Goal: Check status: Check status

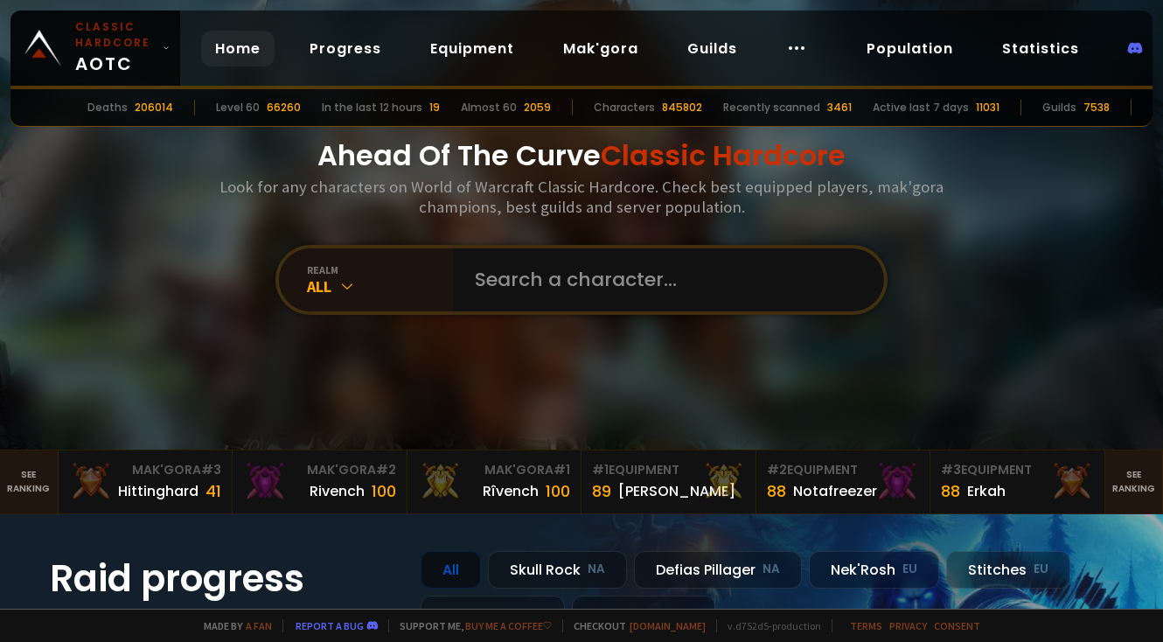
click at [495, 276] on input "text" at bounding box center [663, 279] width 399 height 63
type input "palladium"
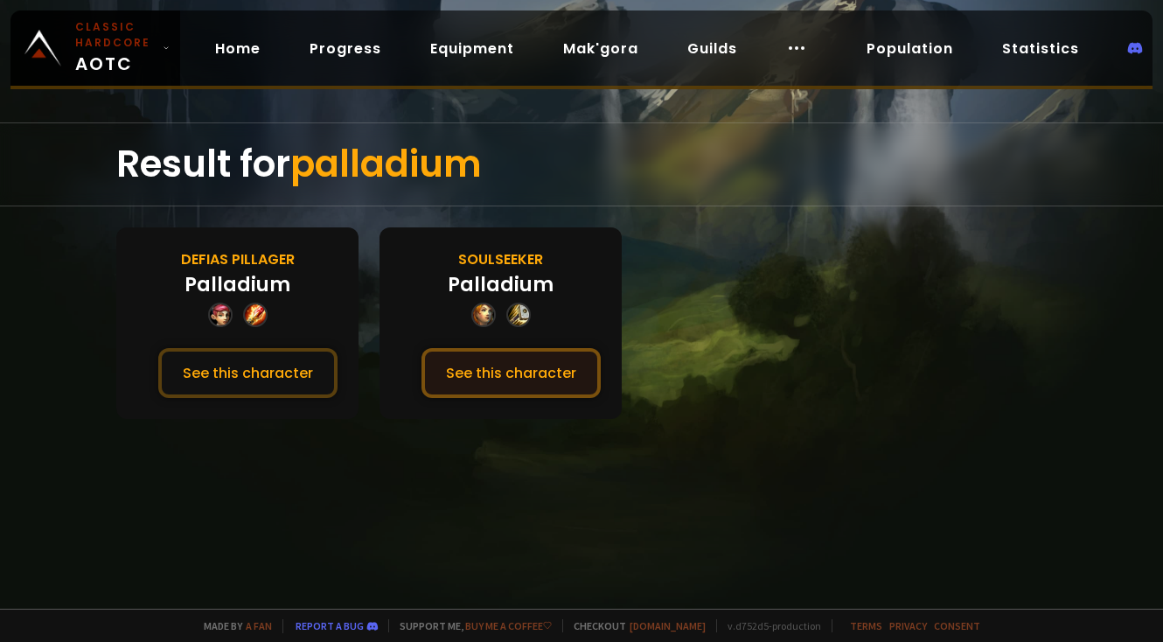
click at [475, 365] on button "See this character" at bounding box center [510, 373] width 179 height 50
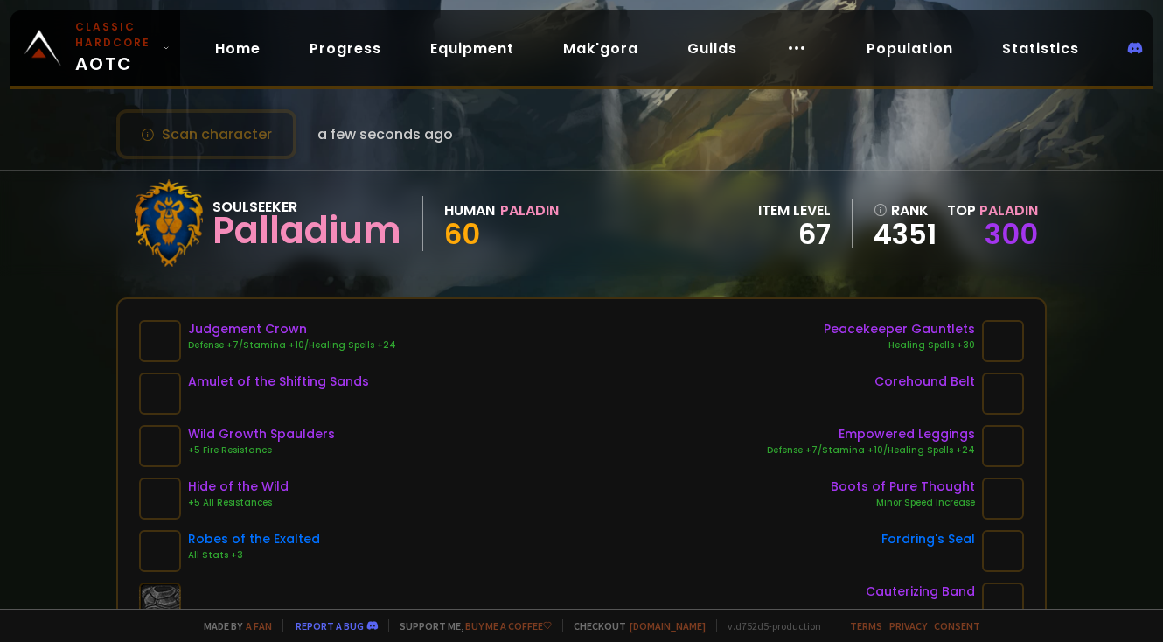
scroll to position [15, 0]
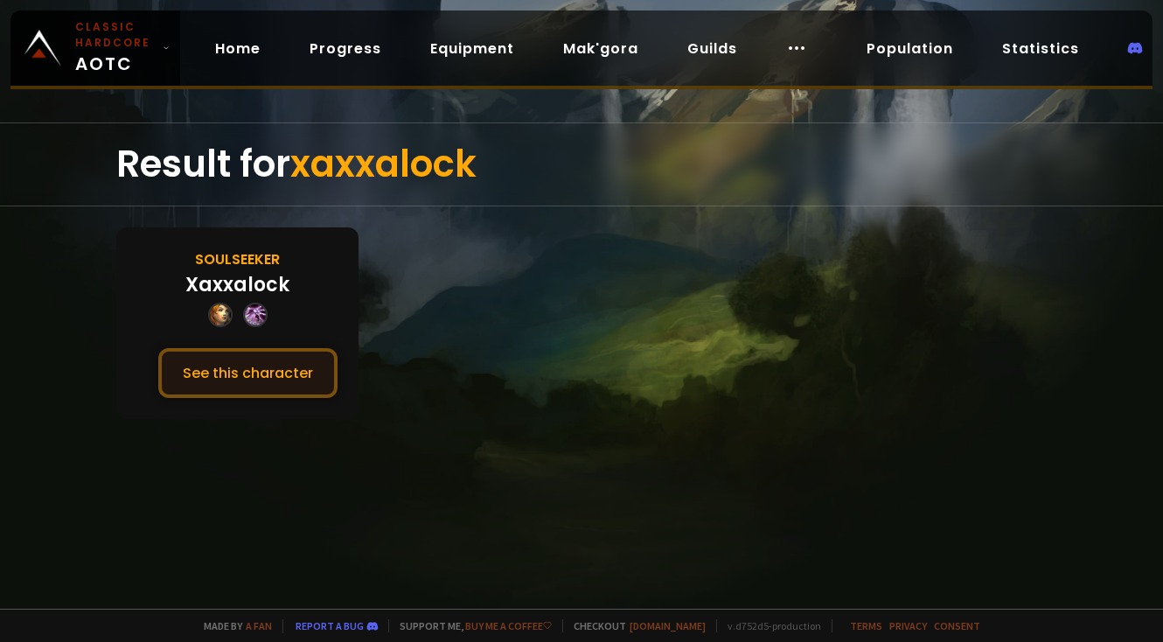
click at [239, 370] on button "See this character" at bounding box center [247, 373] width 179 height 50
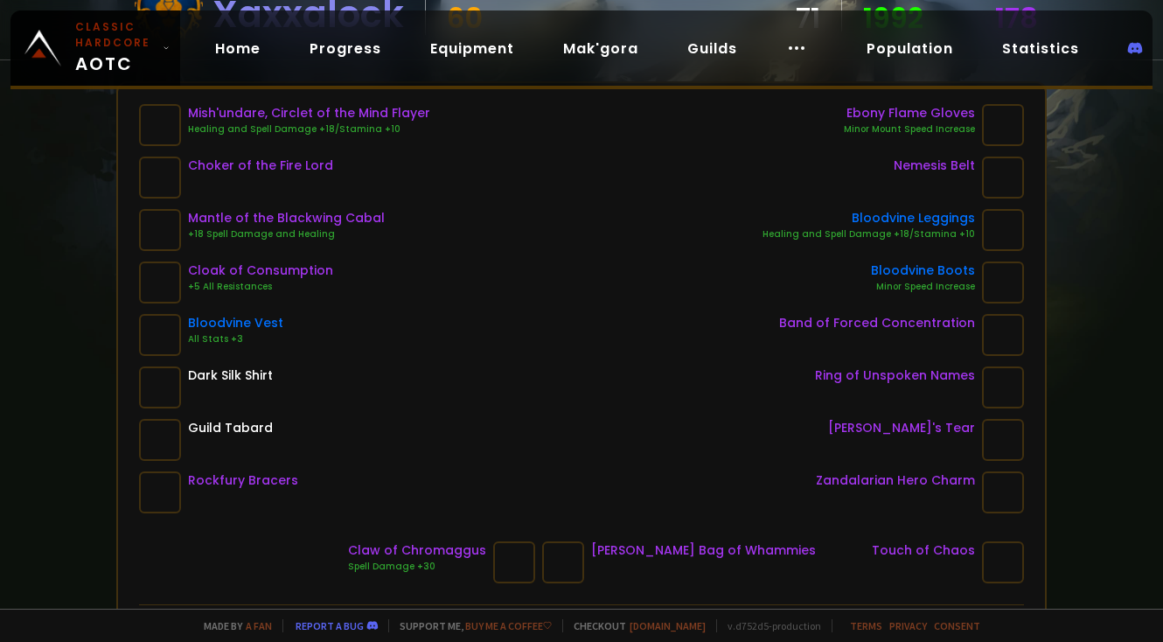
scroll to position [230, 0]
